Goal: Task Accomplishment & Management: Complete application form

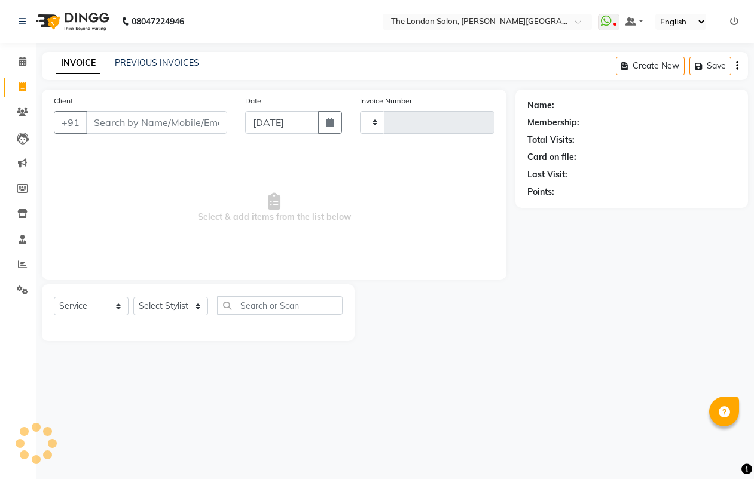
select select "service"
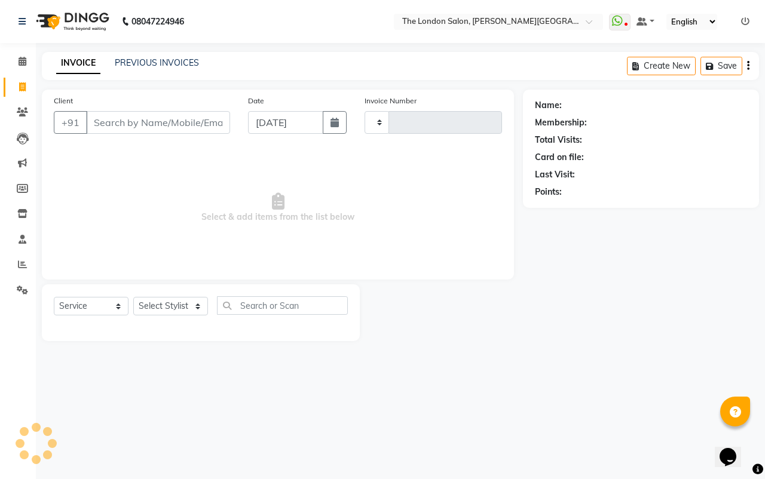
type input "1021"
select select "4682"
drag, startPoint x: 118, startPoint y: 115, endPoint x: 121, endPoint y: 124, distance: 9.5
click at [121, 124] on input "Client" at bounding box center [158, 122] width 144 height 23
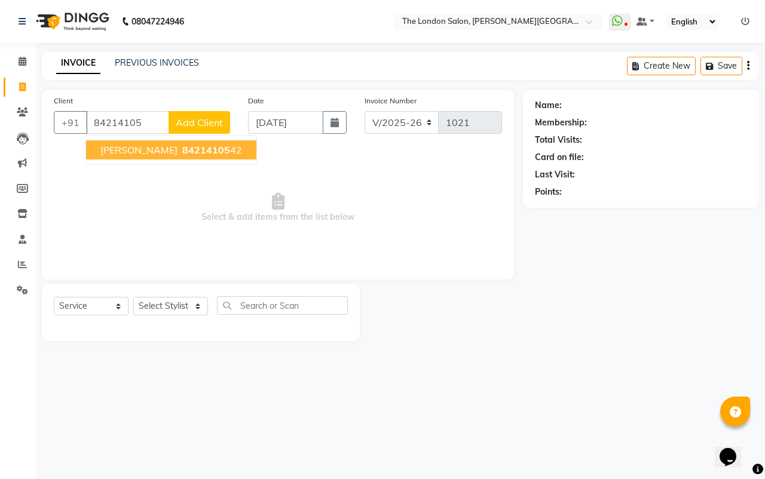
click at [120, 151] on span "Adiba Naaz" at bounding box center [138, 150] width 77 height 12
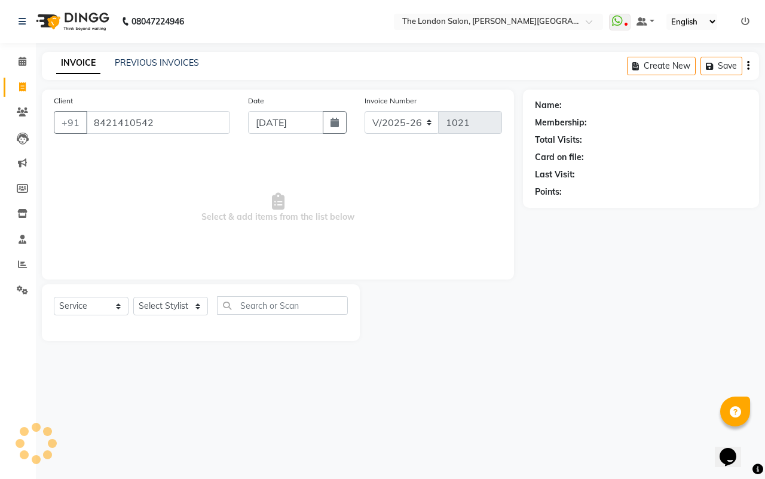
type input "8421410542"
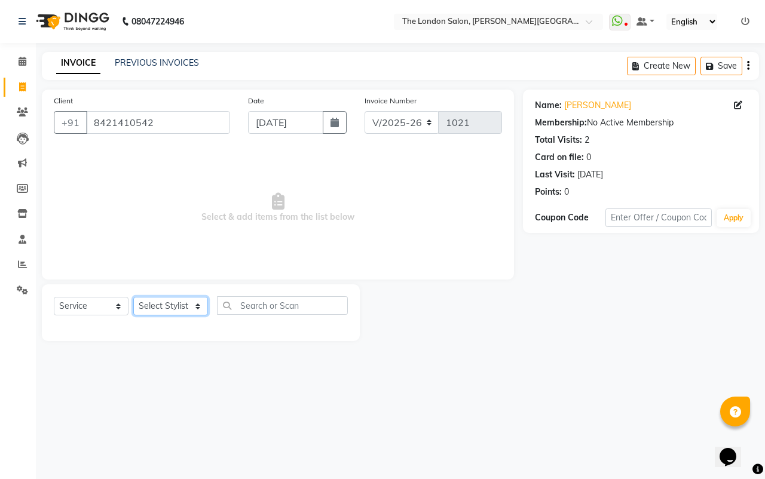
click at [189, 304] on select "Select Stylist Abhay dakaha ABHISHEK JAISWAL Akash Raut Dhanesh Sen kahkasha kh…" at bounding box center [170, 306] width 75 height 19
select select "66755"
click at [133, 297] on select "Select Stylist Abhay dakaha ABHISHEK JAISWAL Akash Raut Dhanesh Sen kahkasha kh…" at bounding box center [170, 306] width 75 height 19
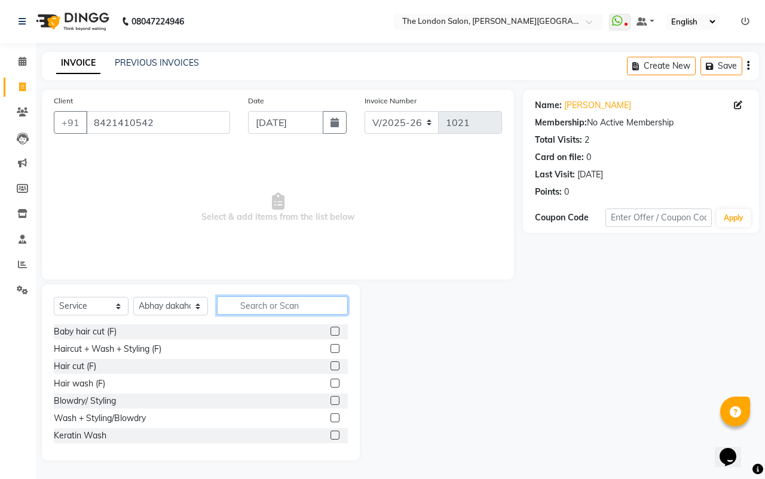
click at [245, 310] on input "text" at bounding box center [282, 306] width 131 height 19
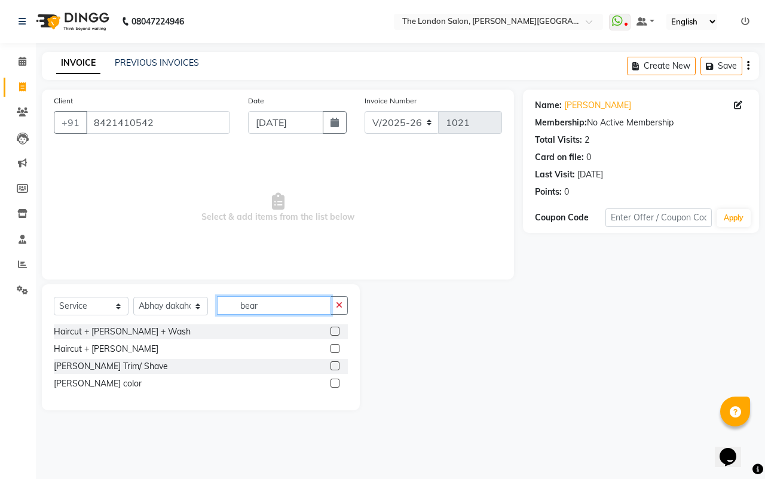
type input "bear"
click at [338, 362] on label at bounding box center [335, 366] width 9 height 9
click at [338, 363] on input "checkbox" at bounding box center [335, 367] width 8 height 8
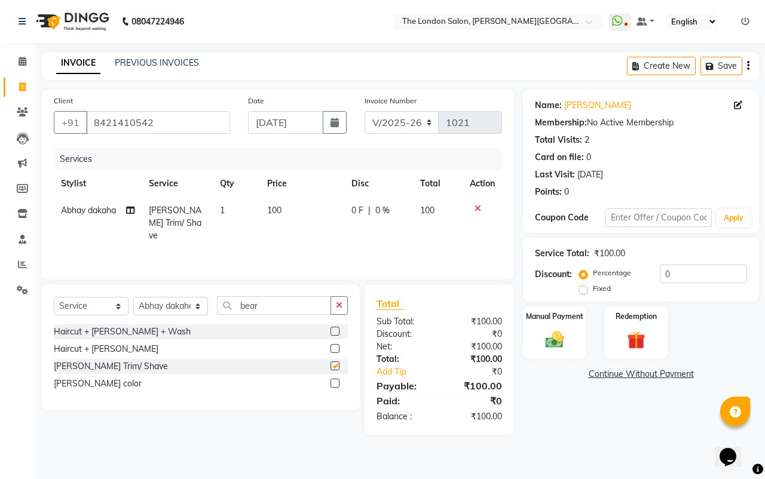
checkbox input "false"
click at [166, 303] on select "Select Stylist Abhay dakaha ABHISHEK JAISWAL Akash Raut Dhanesh Sen kahkasha kh…" at bounding box center [170, 306] width 75 height 19
select select "83848"
click at [133, 297] on select "Select Stylist Abhay dakaha ABHISHEK JAISWAL Akash Raut Dhanesh Sen kahkasha kh…" at bounding box center [170, 306] width 75 height 19
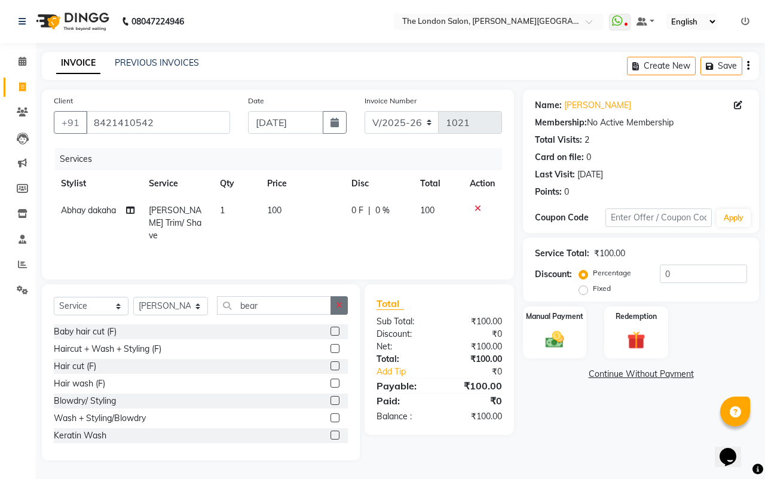
click at [335, 309] on button "button" at bounding box center [339, 306] width 17 height 19
click at [331, 307] on input "text" at bounding box center [282, 306] width 131 height 19
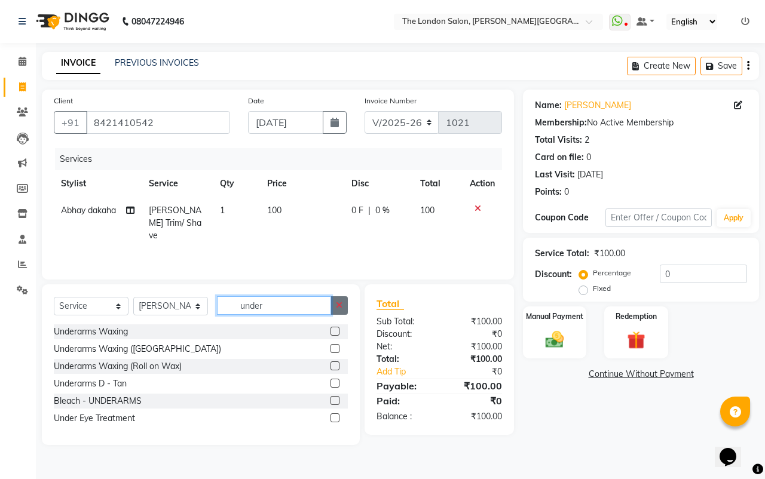
type input "under"
click at [340, 302] on icon "button" at bounding box center [339, 305] width 7 height 8
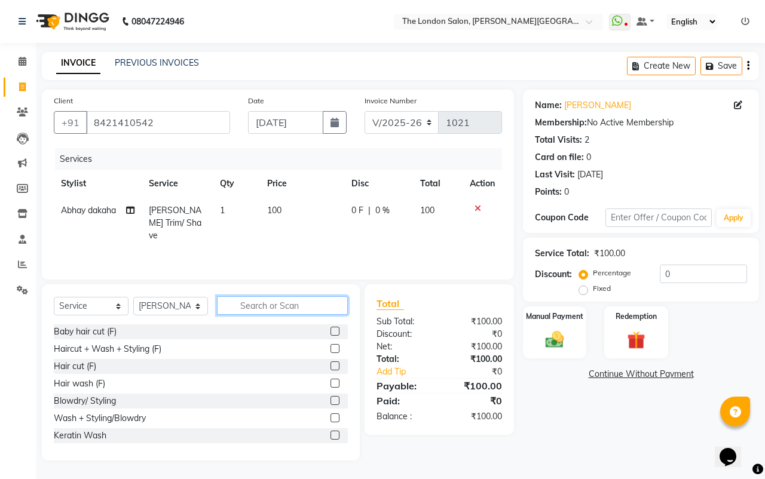
click at [326, 306] on input "text" at bounding box center [282, 306] width 131 height 19
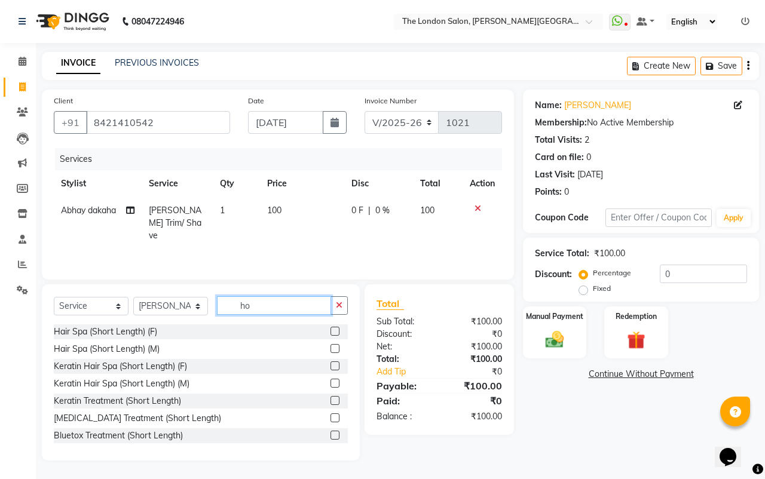
type input "h"
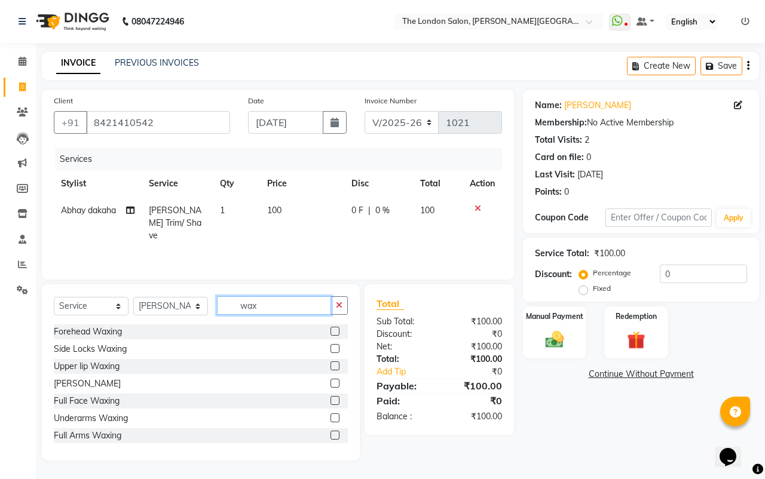
type input "wax"
click at [331, 417] on label at bounding box center [335, 418] width 9 height 9
click at [331, 417] on input "checkbox" at bounding box center [335, 419] width 8 height 8
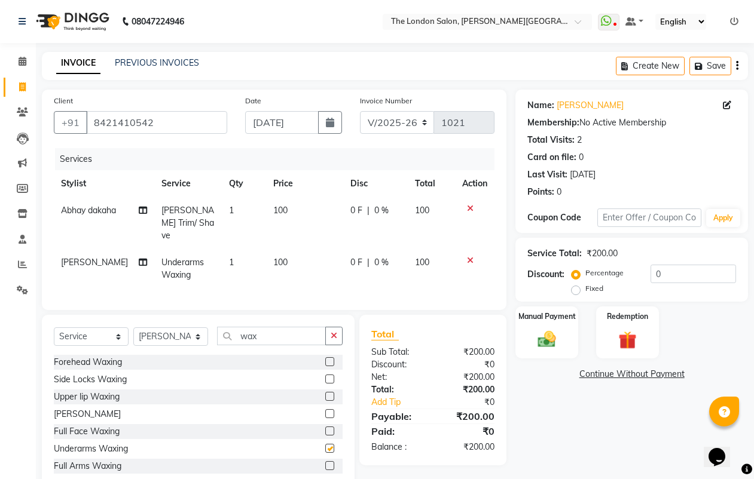
checkbox input "false"
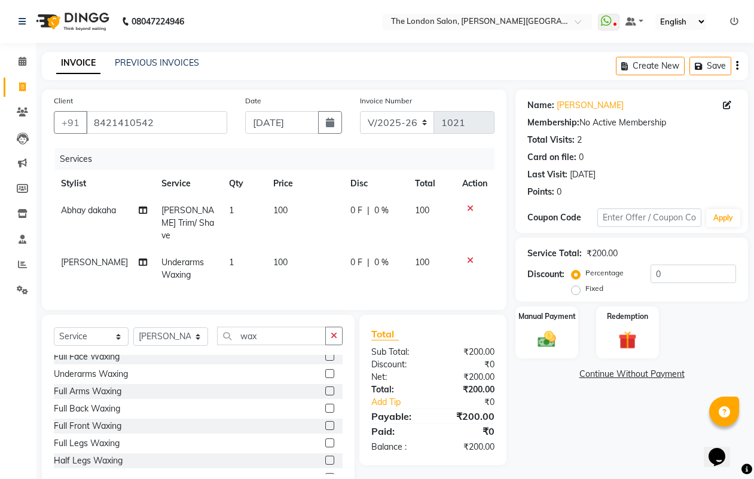
click at [325, 390] on label at bounding box center [329, 391] width 9 height 9
click at [325, 390] on input "checkbox" at bounding box center [329, 392] width 8 height 8
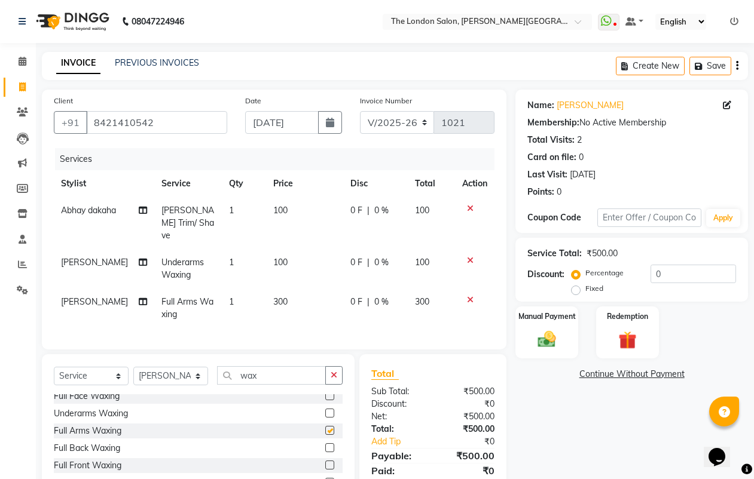
checkbox input "false"
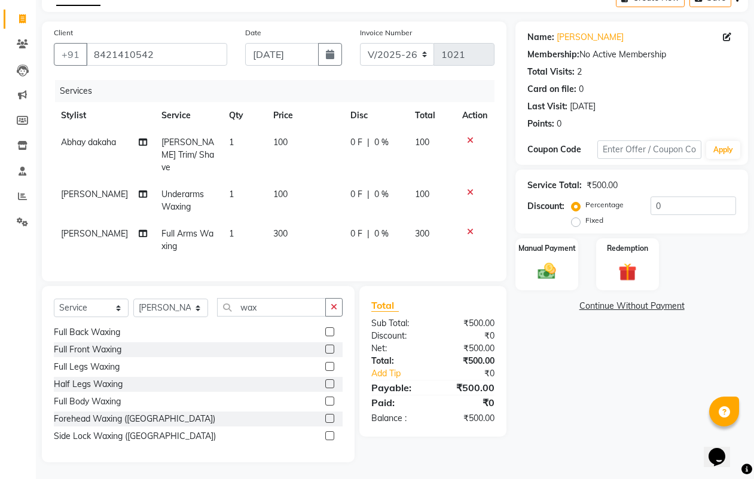
scroll to position [96, 0]
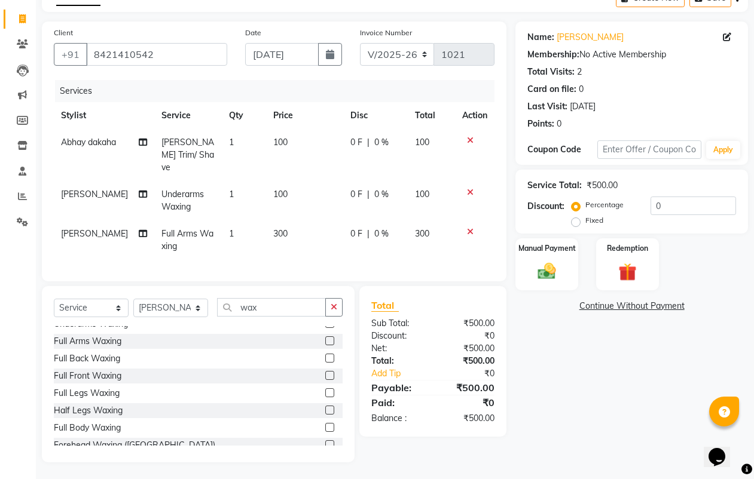
click at [325, 356] on label at bounding box center [329, 358] width 9 height 9
click at [325, 356] on input "checkbox" at bounding box center [329, 359] width 8 height 8
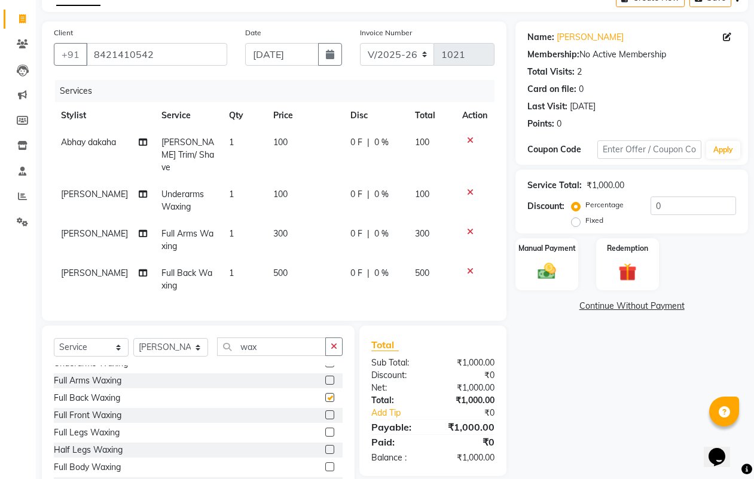
checkbox input "false"
click at [293, 271] on td "500" at bounding box center [305, 279] width 78 height 39
select select "83848"
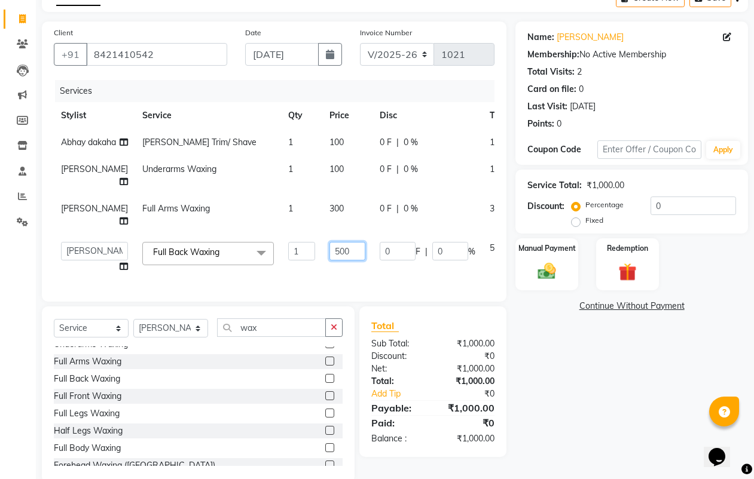
click at [329, 261] on input "500" at bounding box center [347, 251] width 36 height 19
type input "5"
type input "300"
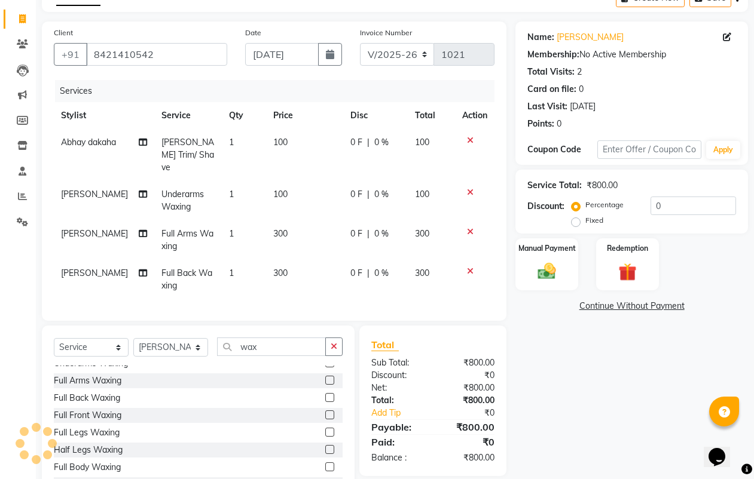
click at [538, 360] on div "Name: Adiba Naaz Membership: No Active Membership Total Visits: 2 Card on file:…" at bounding box center [636, 262] width 242 height 481
click at [291, 221] on td "300" at bounding box center [305, 240] width 78 height 39
select select "83848"
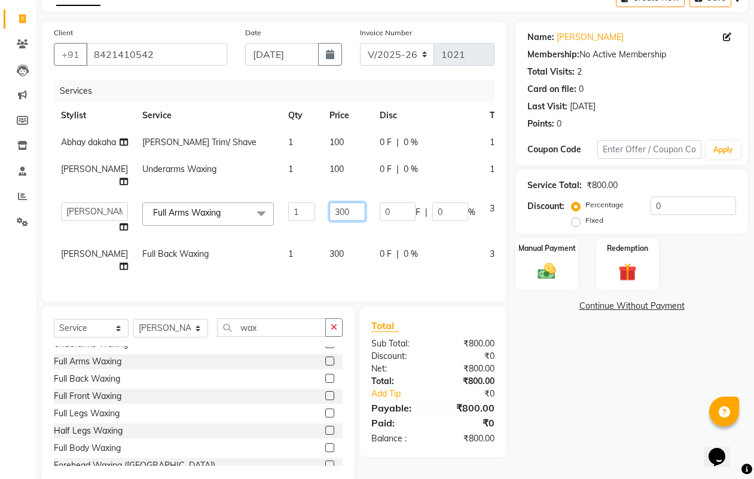
click at [329, 221] on input "300" at bounding box center [347, 212] width 36 height 19
type input "350"
click at [562, 403] on div "Name: Adiba Naaz Membership: No Active Membership Total Visits: 2 Card on file:…" at bounding box center [636, 253] width 242 height 462
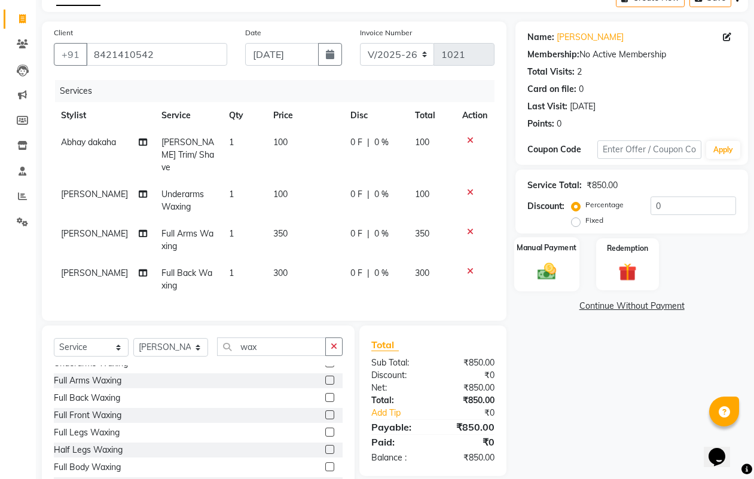
click at [558, 272] on img at bounding box center [546, 272] width 30 height 22
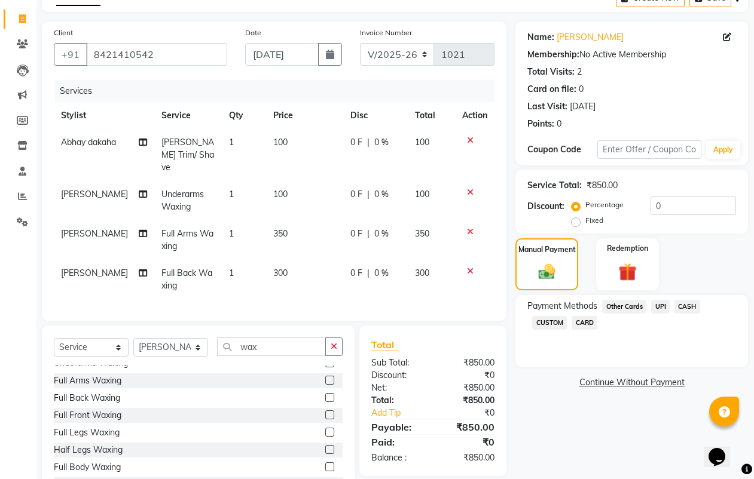
click at [663, 310] on span "UPI" at bounding box center [660, 307] width 19 height 14
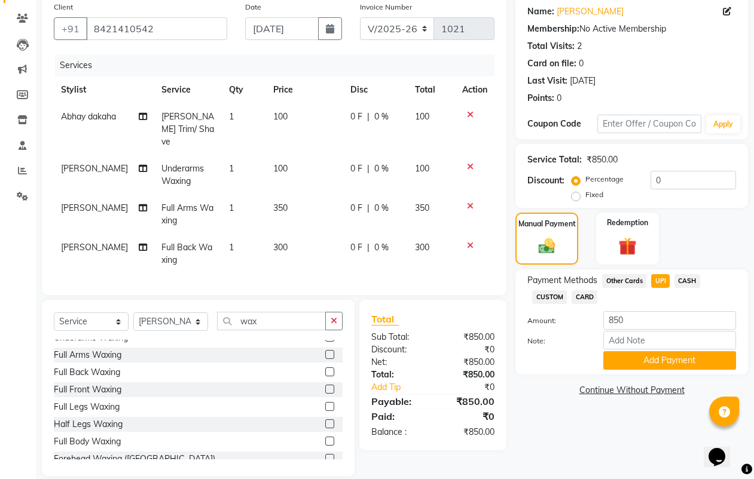
scroll to position [108, 0]
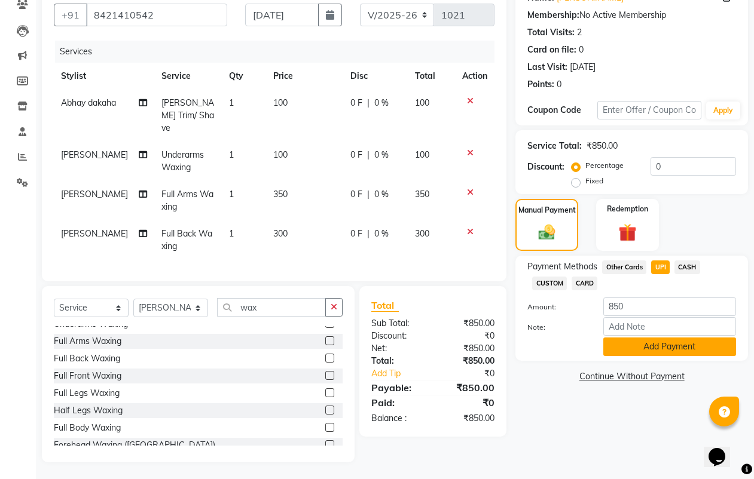
click at [653, 347] on button "Add Payment" at bounding box center [669, 347] width 133 height 19
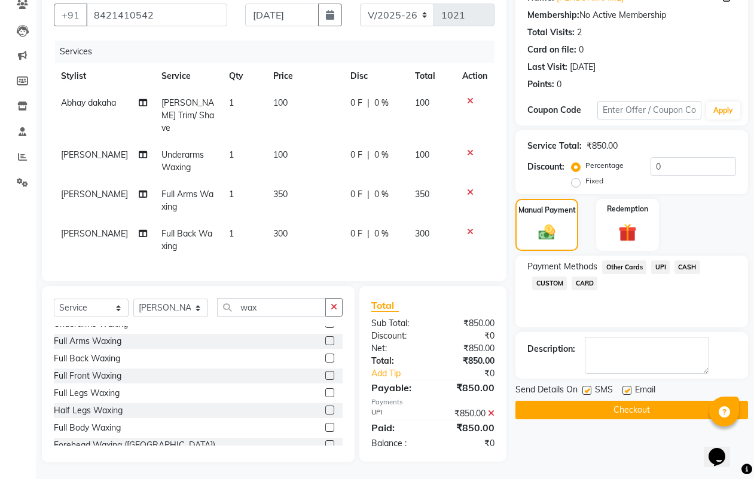
click at [628, 414] on button "Checkout" at bounding box center [631, 410] width 233 height 19
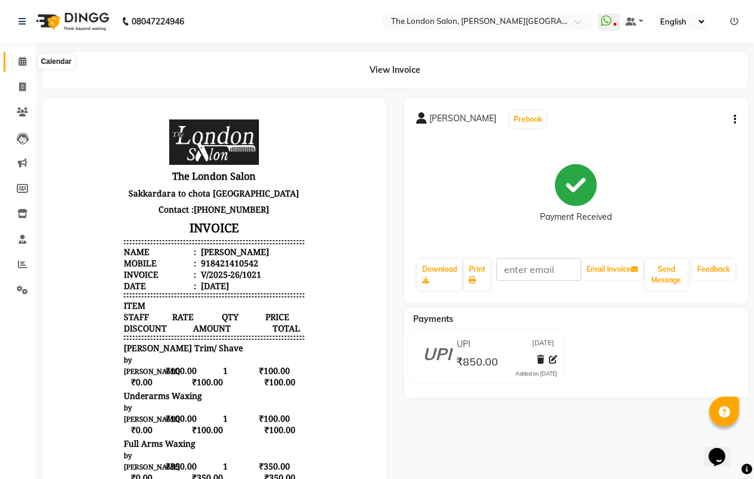
click at [18, 60] on span at bounding box center [22, 62] width 21 height 14
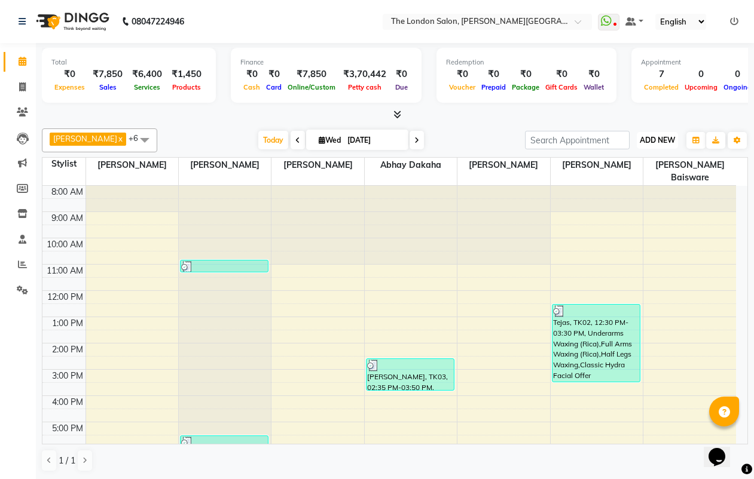
click at [662, 139] on span "ADD NEW" at bounding box center [657, 140] width 35 height 9
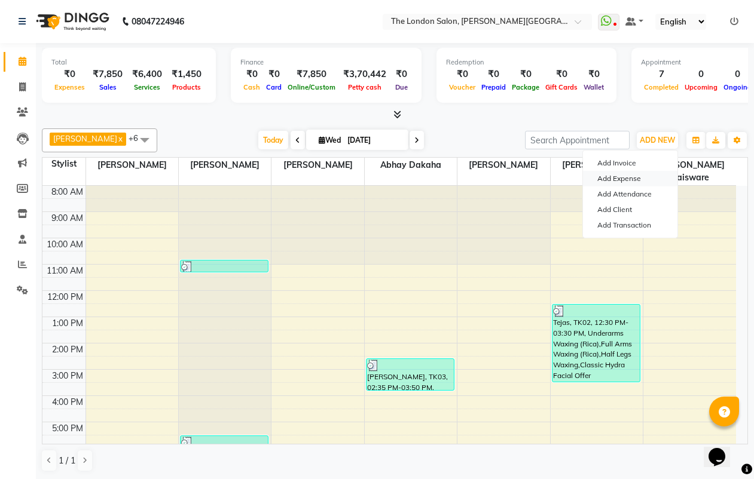
click at [635, 179] on link "Add Expense" at bounding box center [630, 179] width 94 height 16
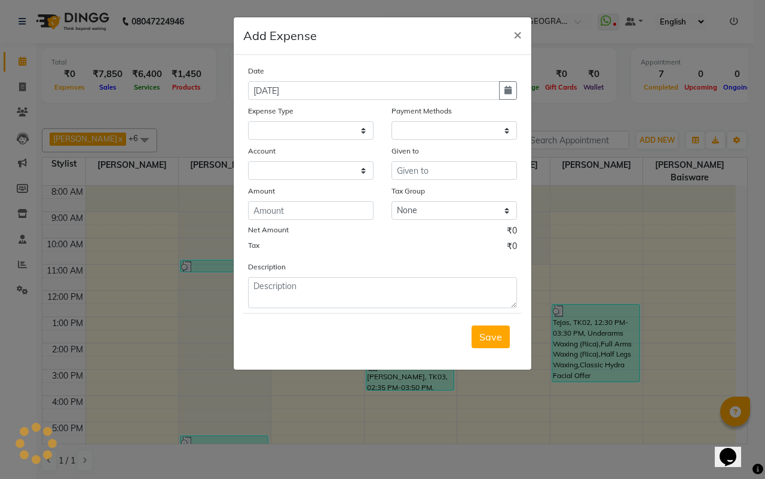
select select
select select "1"
select select "3517"
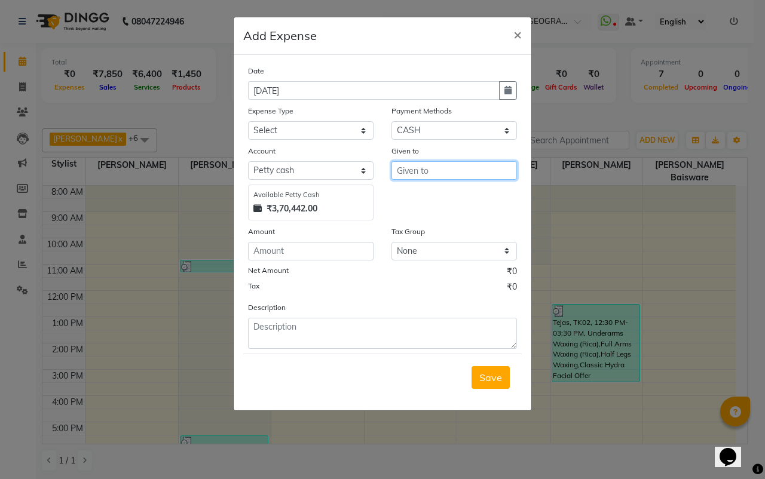
click at [421, 176] on input "text" at bounding box center [455, 170] width 126 height 19
click at [428, 191] on ngb-highlight "m [PERSON_NAME]" at bounding box center [439, 196] width 65 height 12
type input "[PERSON_NAME]"
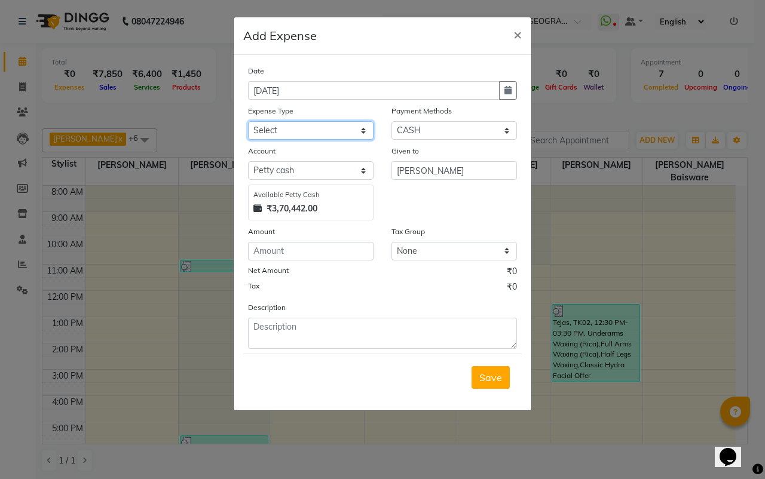
click at [334, 130] on select "Select Advance Salary Bank charges Car maintenance Cash transfer to bank Cash t…" at bounding box center [311, 130] width 126 height 19
select select "7120"
click at [248, 121] on select "Select Advance Salary Bank charges Car maintenance Cash transfer to bank Cash t…" at bounding box center [311, 130] width 126 height 19
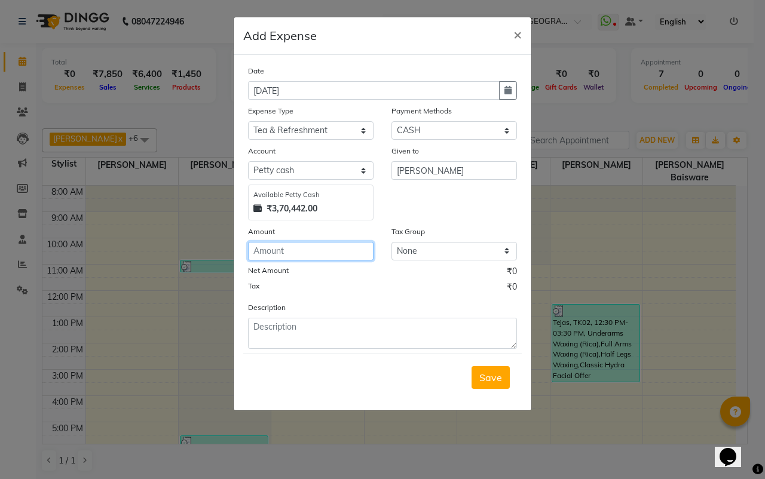
click at [340, 255] on input "number" at bounding box center [311, 251] width 126 height 19
type input "216"
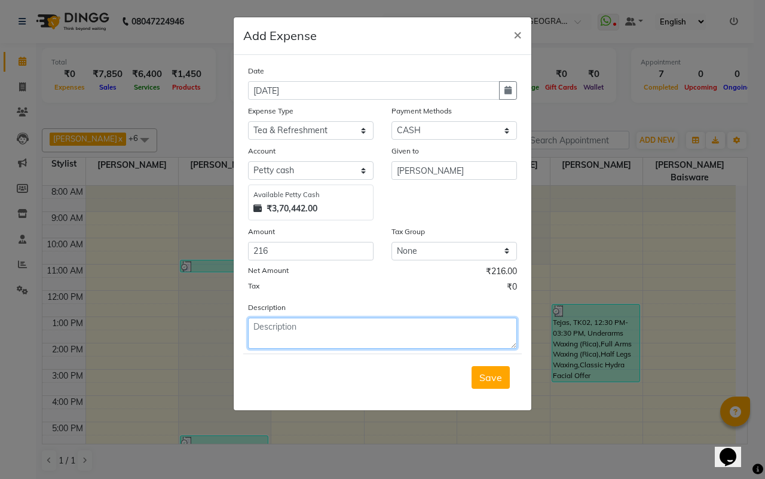
click at [342, 337] on textarea at bounding box center [382, 333] width 269 height 31
type textarea "216 rs given to [PERSON_NAME] di milk and sweet"
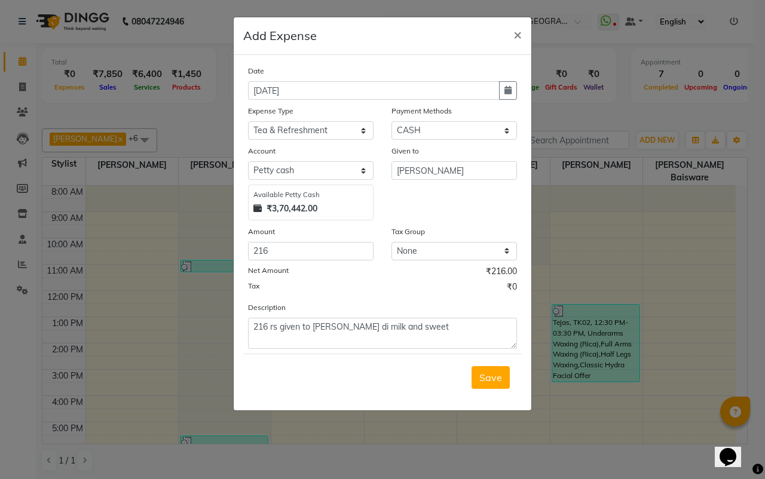
click at [488, 372] on span "Save" at bounding box center [490, 378] width 23 height 12
